Goal: Check status

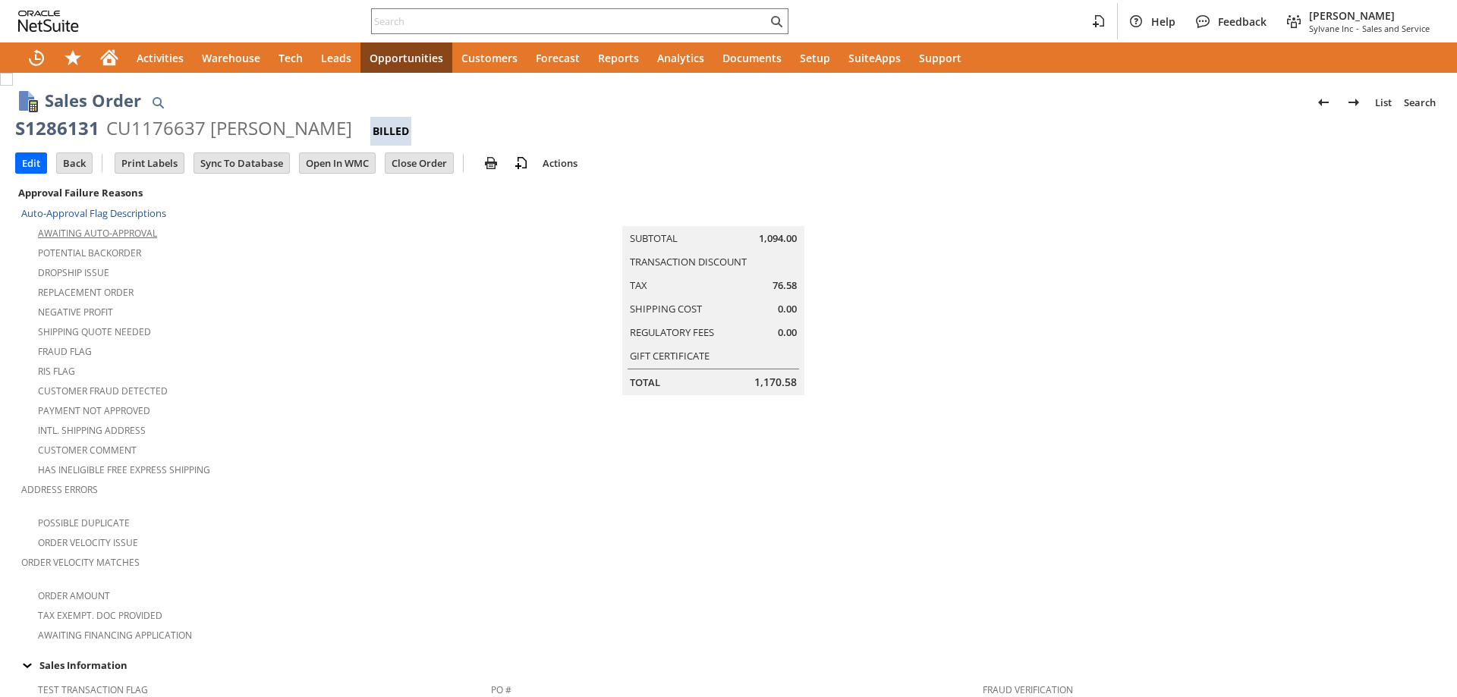
click at [122, 203] on tbody "Auto-Approval Flag Descriptions Awaiting Auto-Approval Potential Backorder Drop…" at bounding box center [256, 424] width 470 height 442
click at [122, 119] on div "CU1176637 david anderson" at bounding box center [229, 128] width 246 height 24
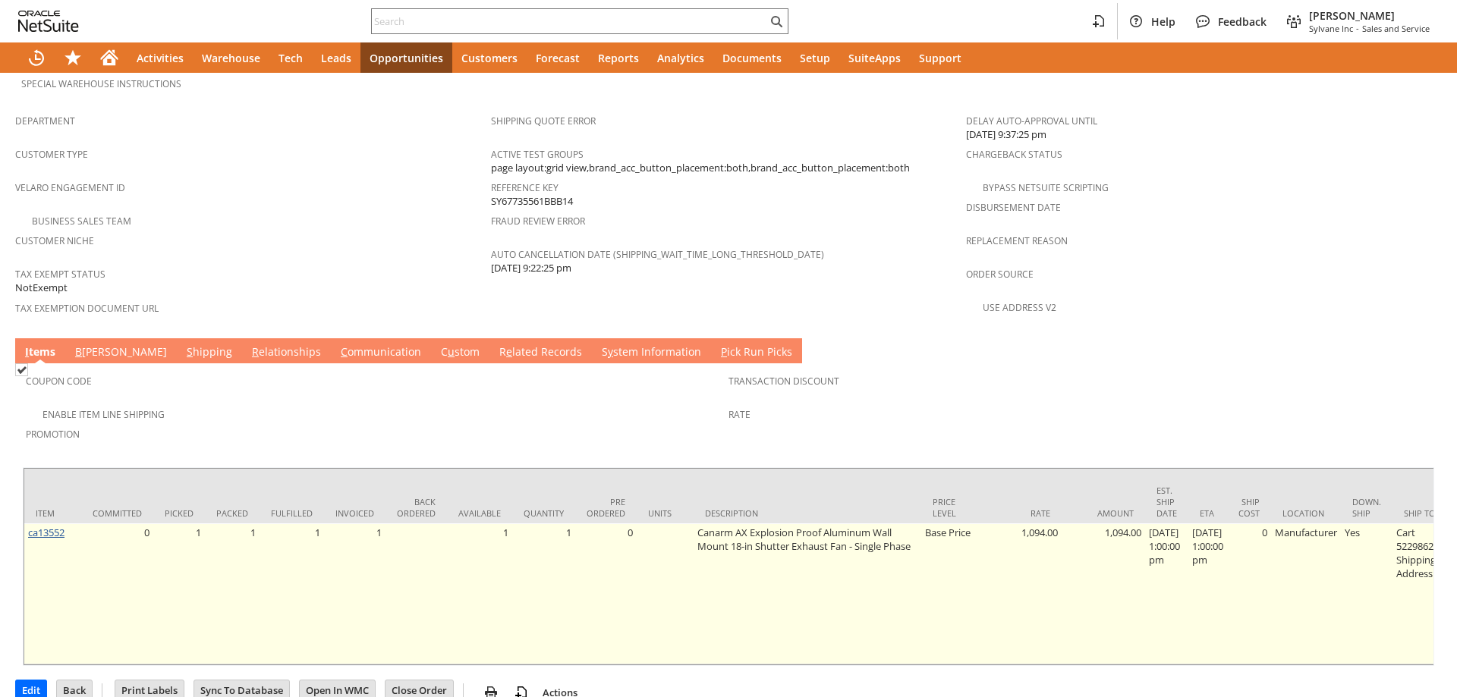
click at [48, 526] on link "ca13552" at bounding box center [46, 533] width 36 height 14
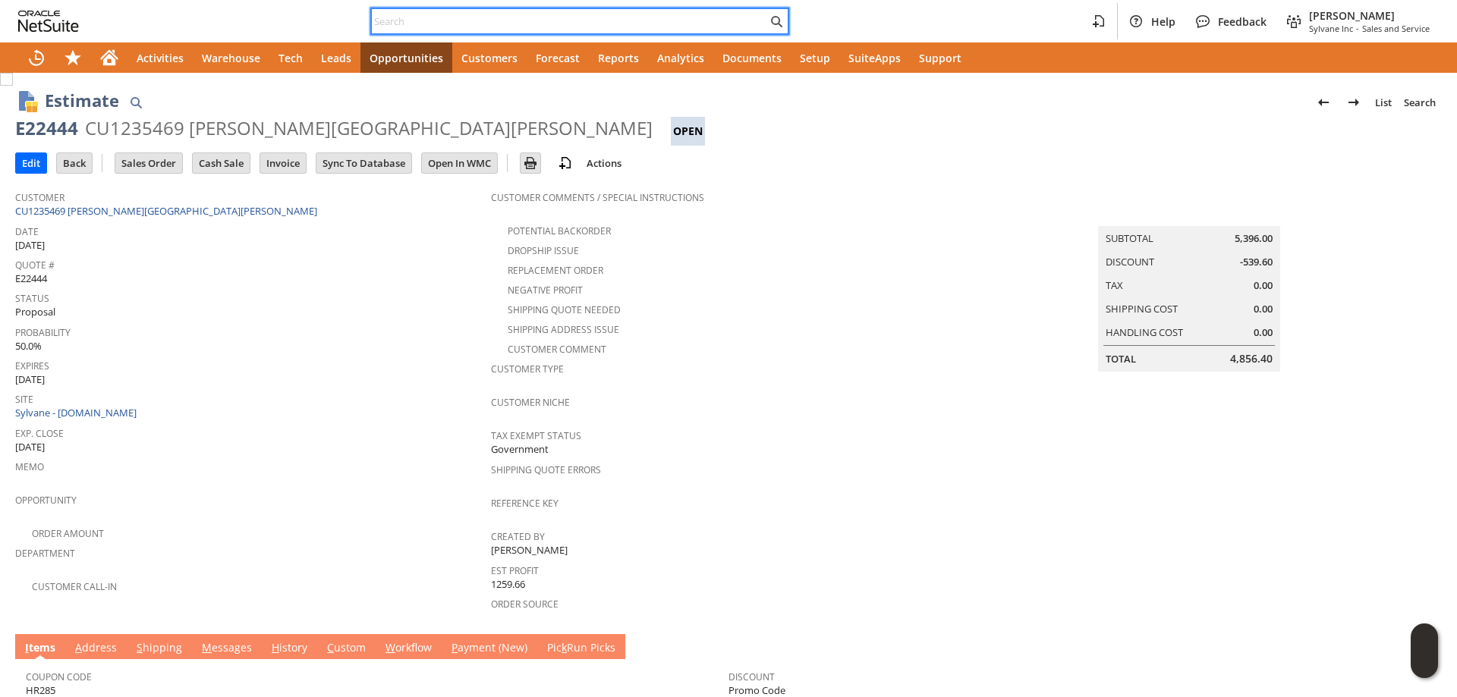
paste input "CU307212 Cavalier Construction & Development, Incorporated"
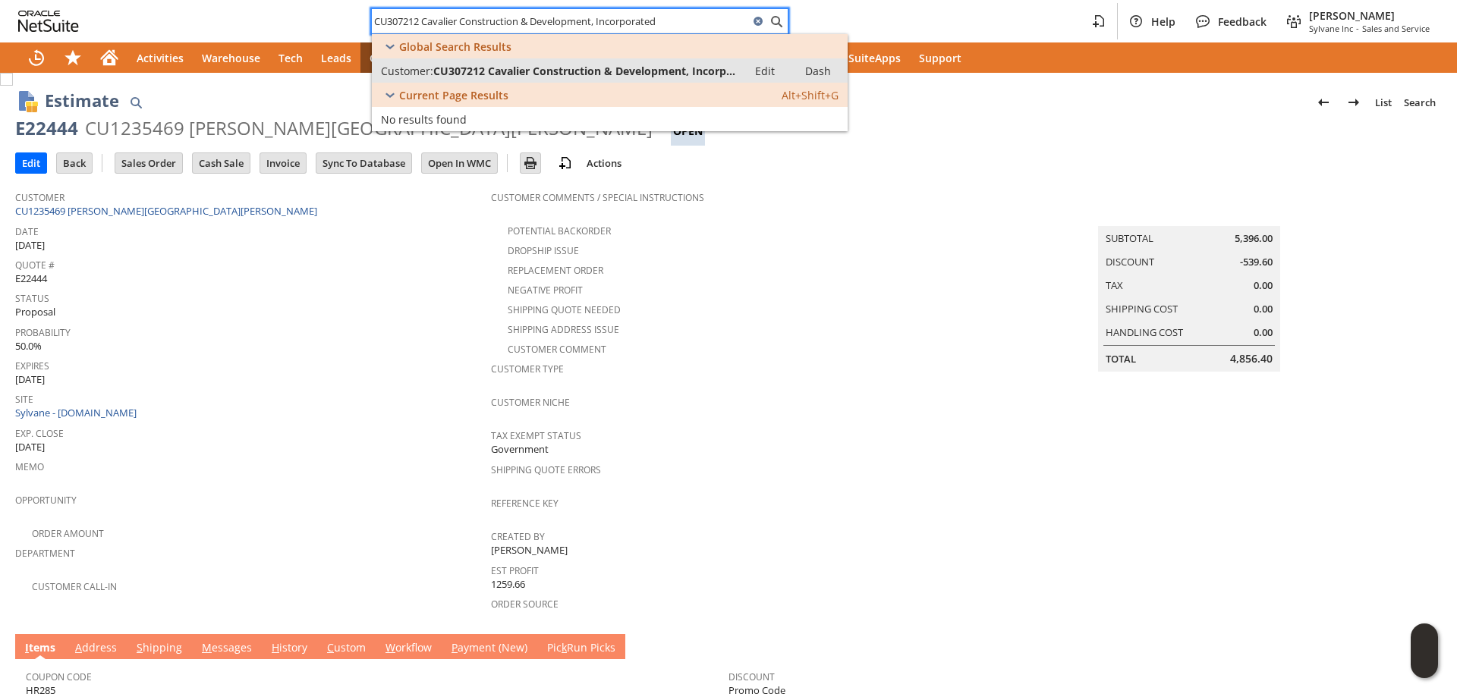
type input "CU307212 Cavalier Construction & Development, Incorporated"
click at [467, 70] on span "CU307212 Cavalier Construction & Development, Incorp..." at bounding box center [584, 71] width 302 height 14
